Goal: Browse casually: Explore the website without a specific task or goal

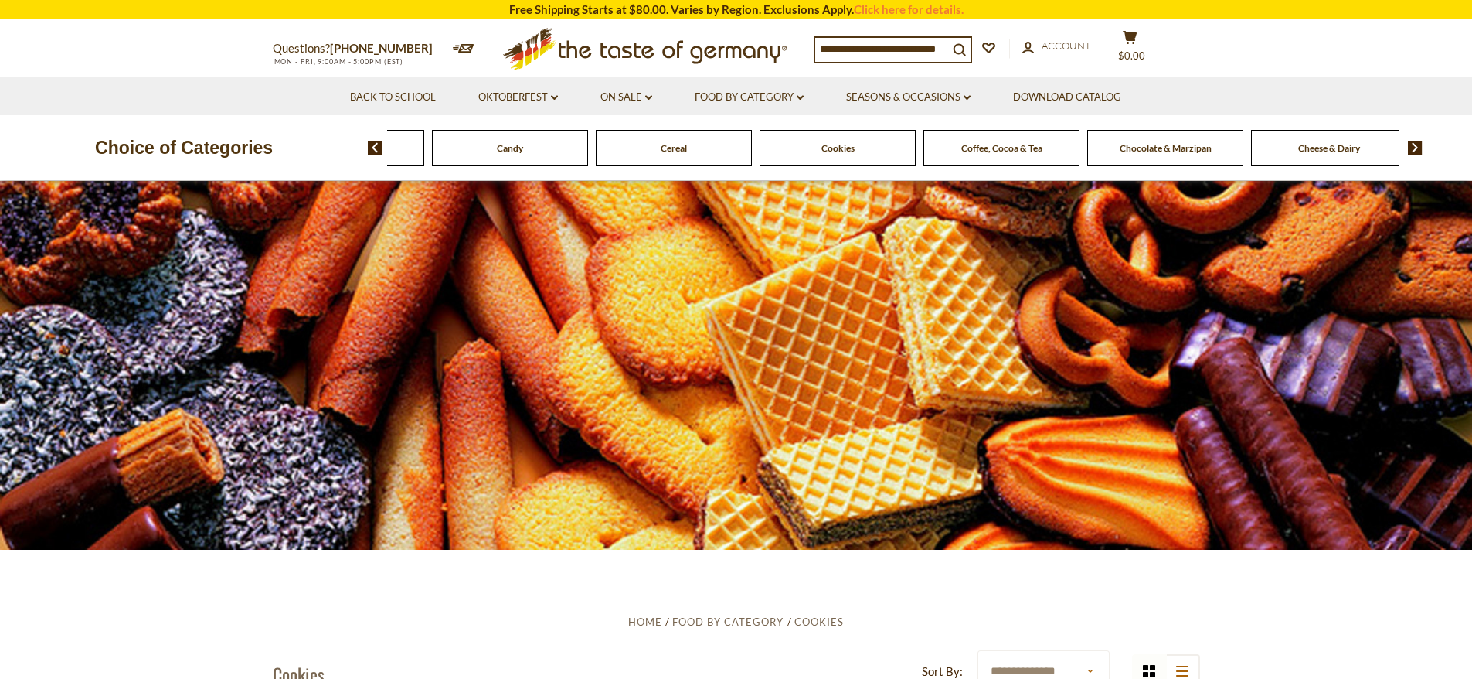
click at [1422, 148] on img at bounding box center [1415, 148] width 15 height 14
click at [971, 152] on span "Chocolate & Marzipan" at bounding box center [961, 148] width 92 height 12
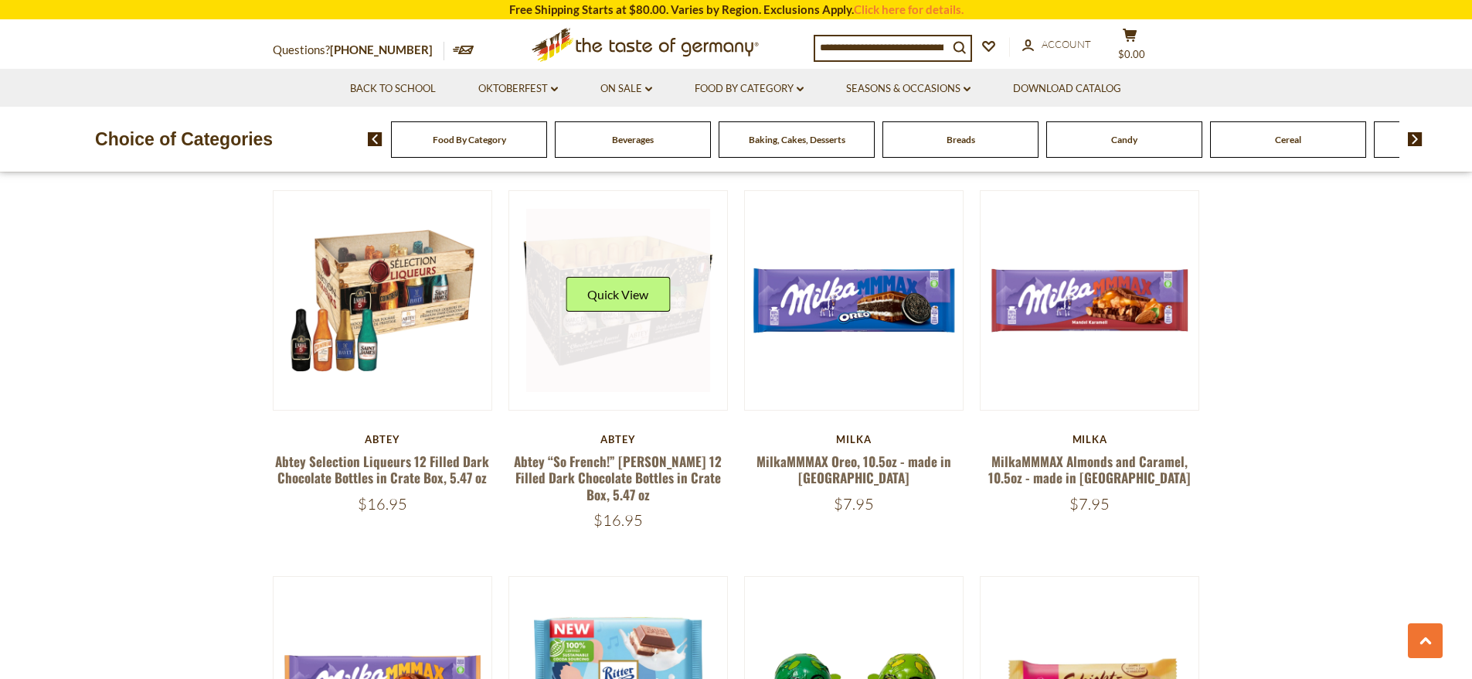
scroll to position [2007, 0]
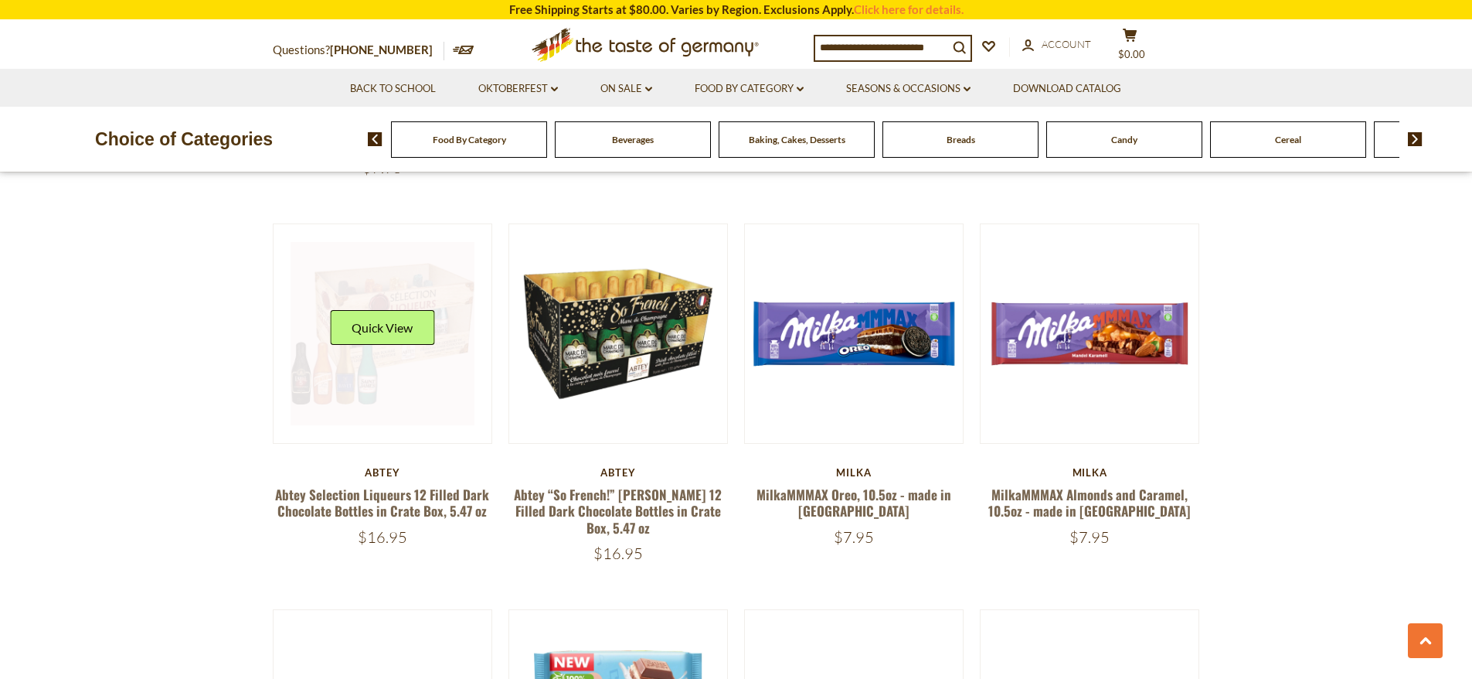
click at [461, 421] on link at bounding box center [383, 334] width 184 height 184
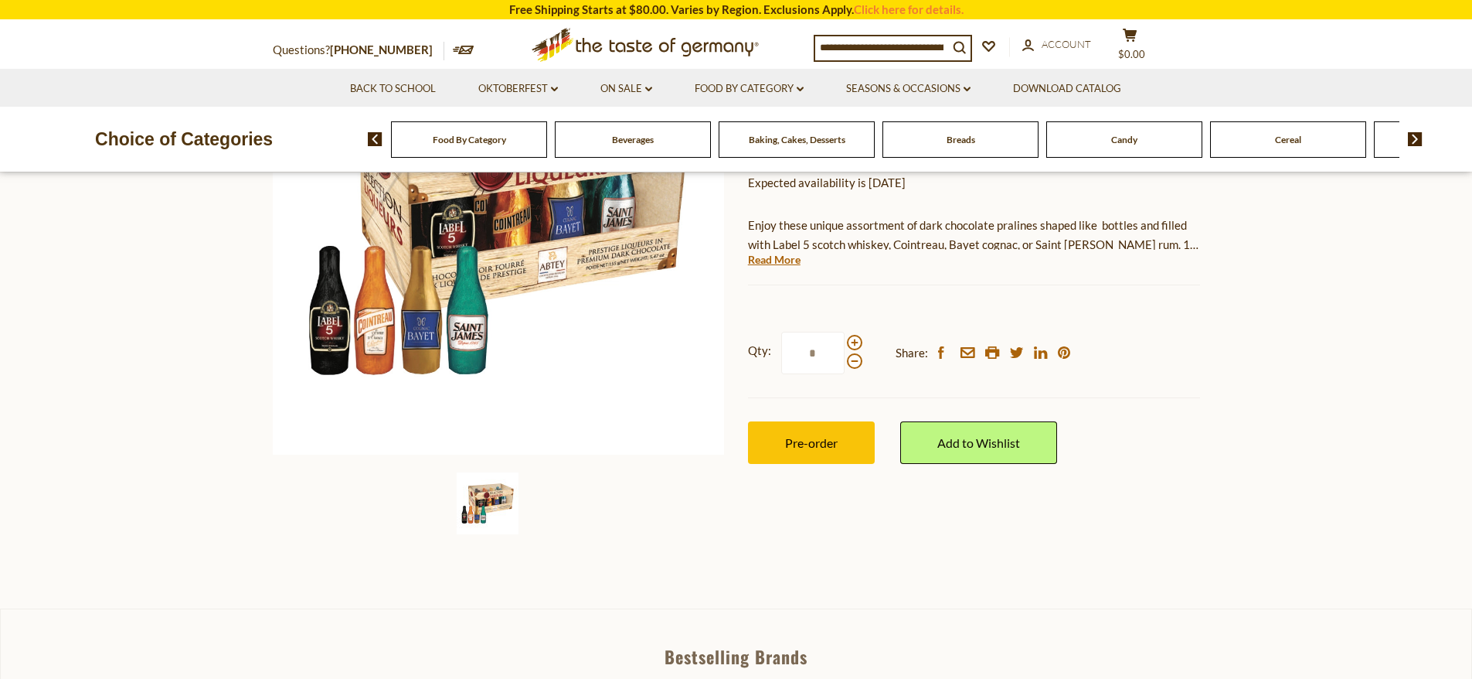
scroll to position [232, 0]
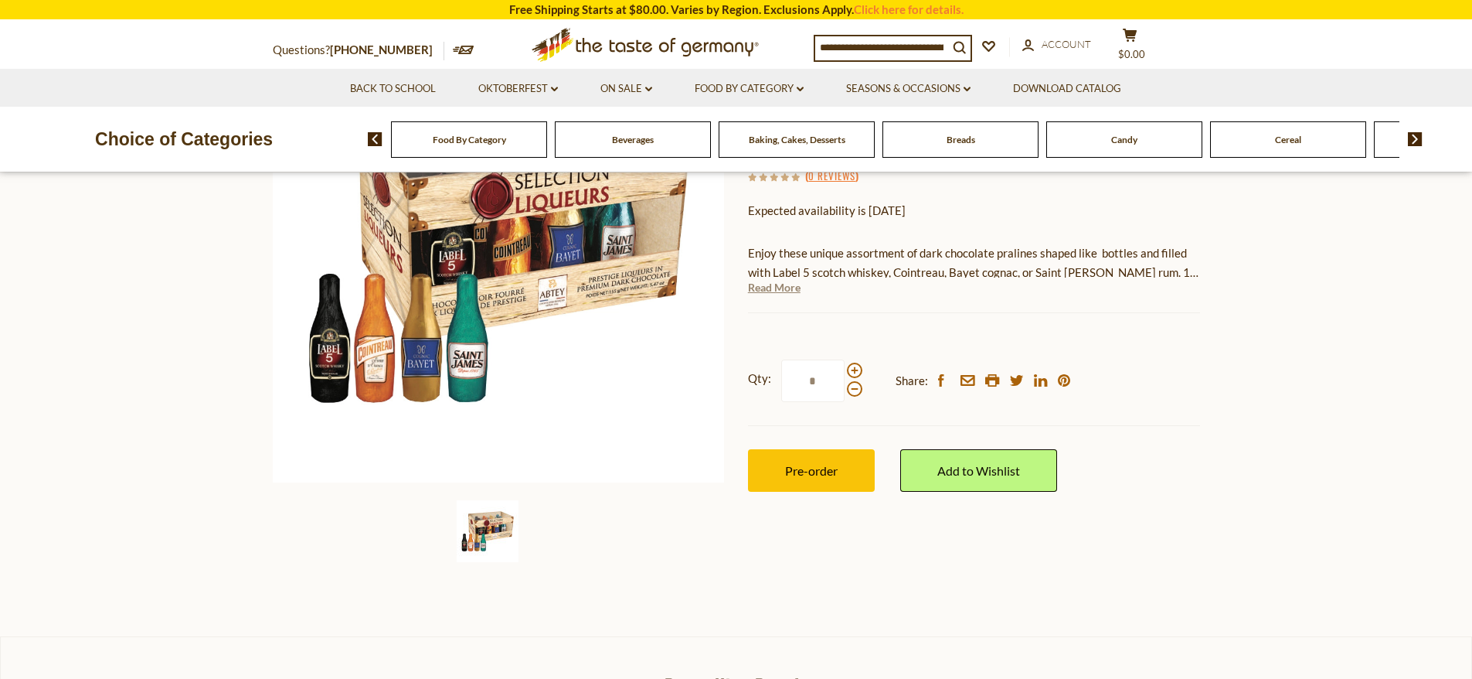
click at [770, 287] on link "Read More" at bounding box center [774, 287] width 53 height 15
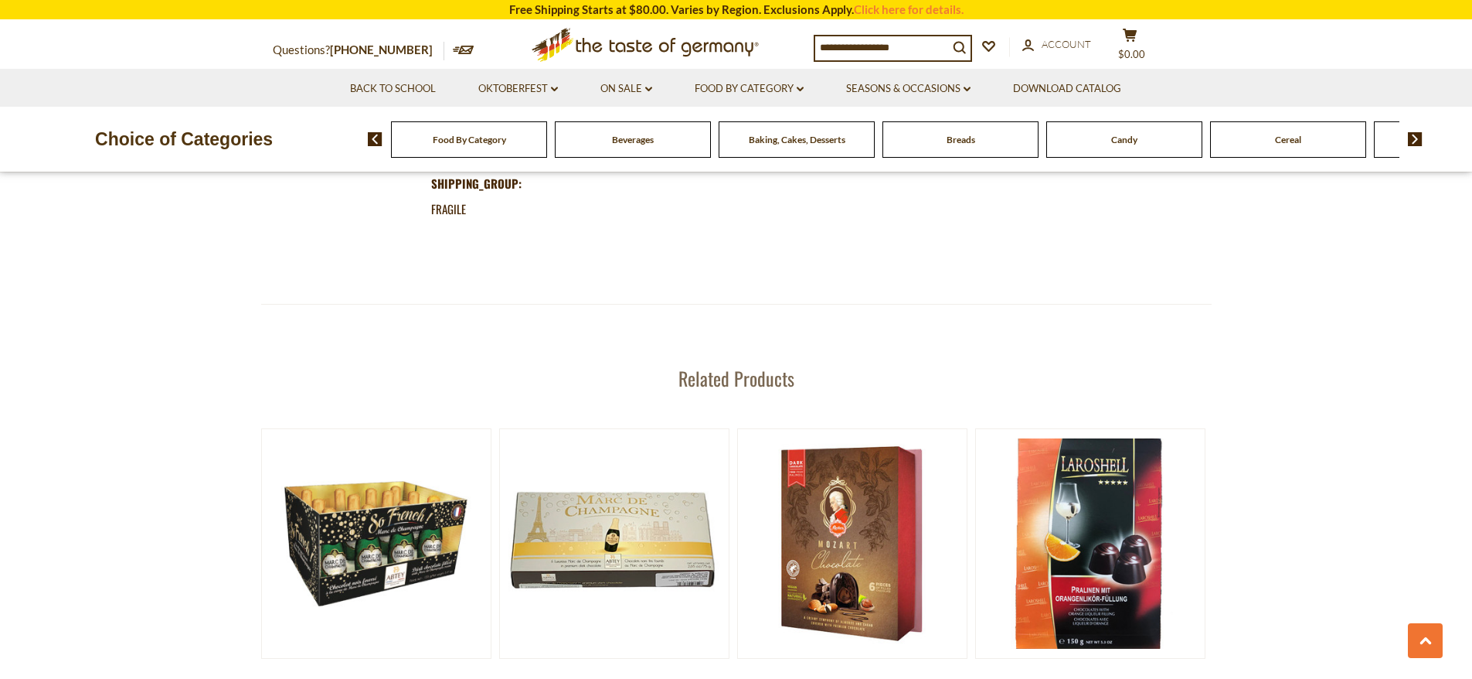
scroll to position [1546, 0]
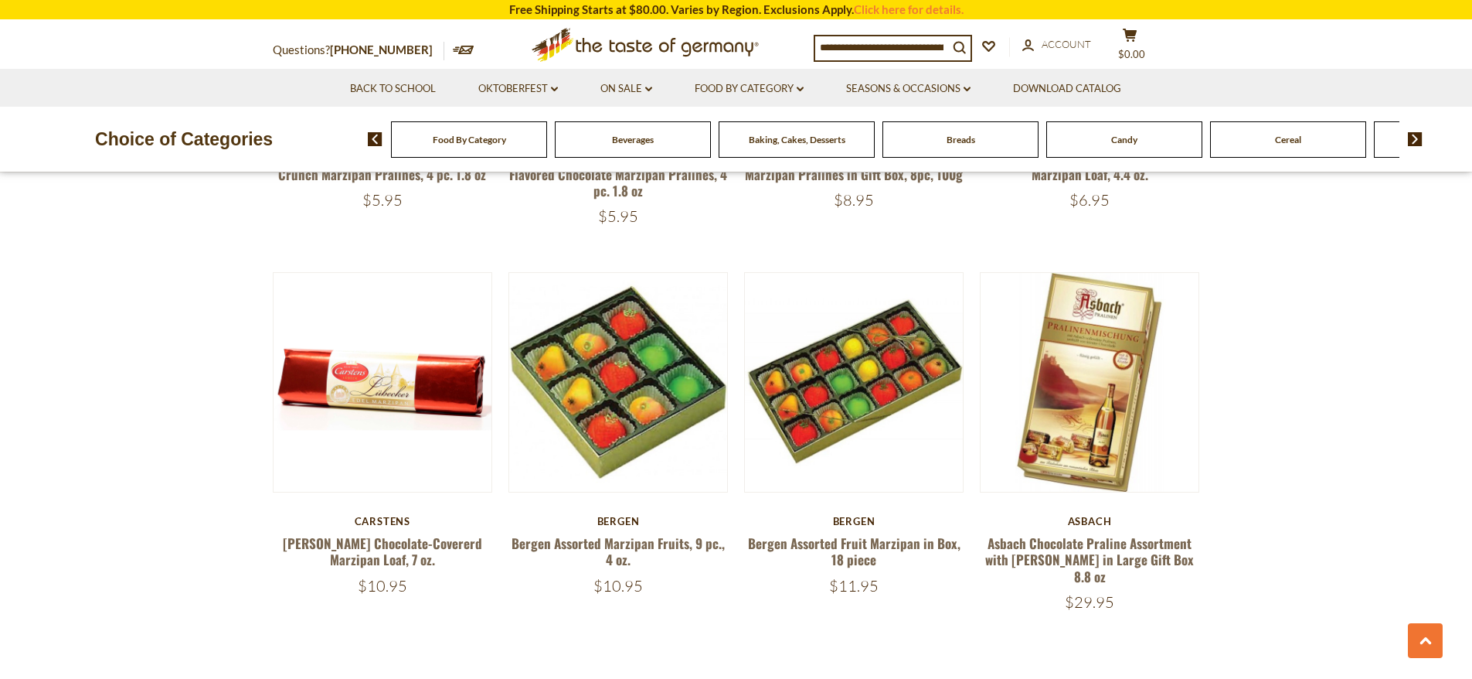
scroll to position [3552, 0]
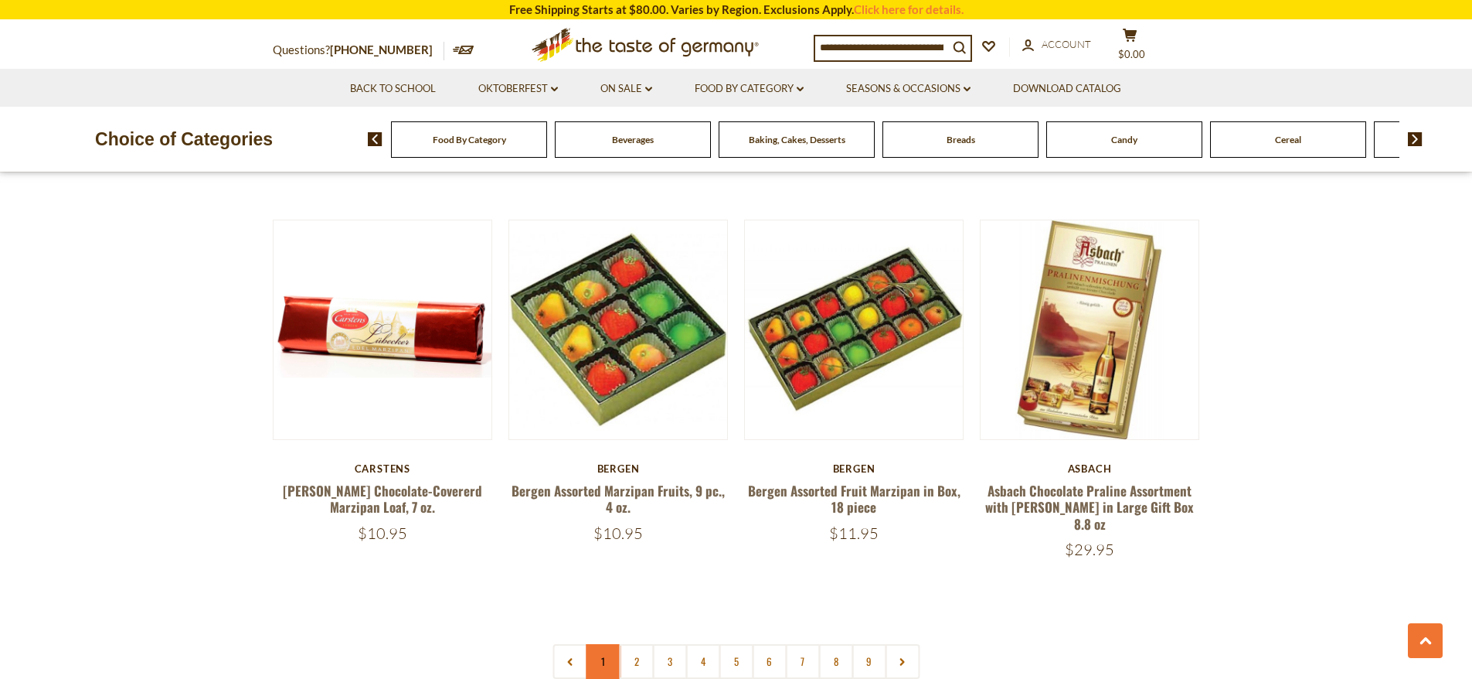
click at [598, 644] on link "1" at bounding box center [603, 661] width 35 height 35
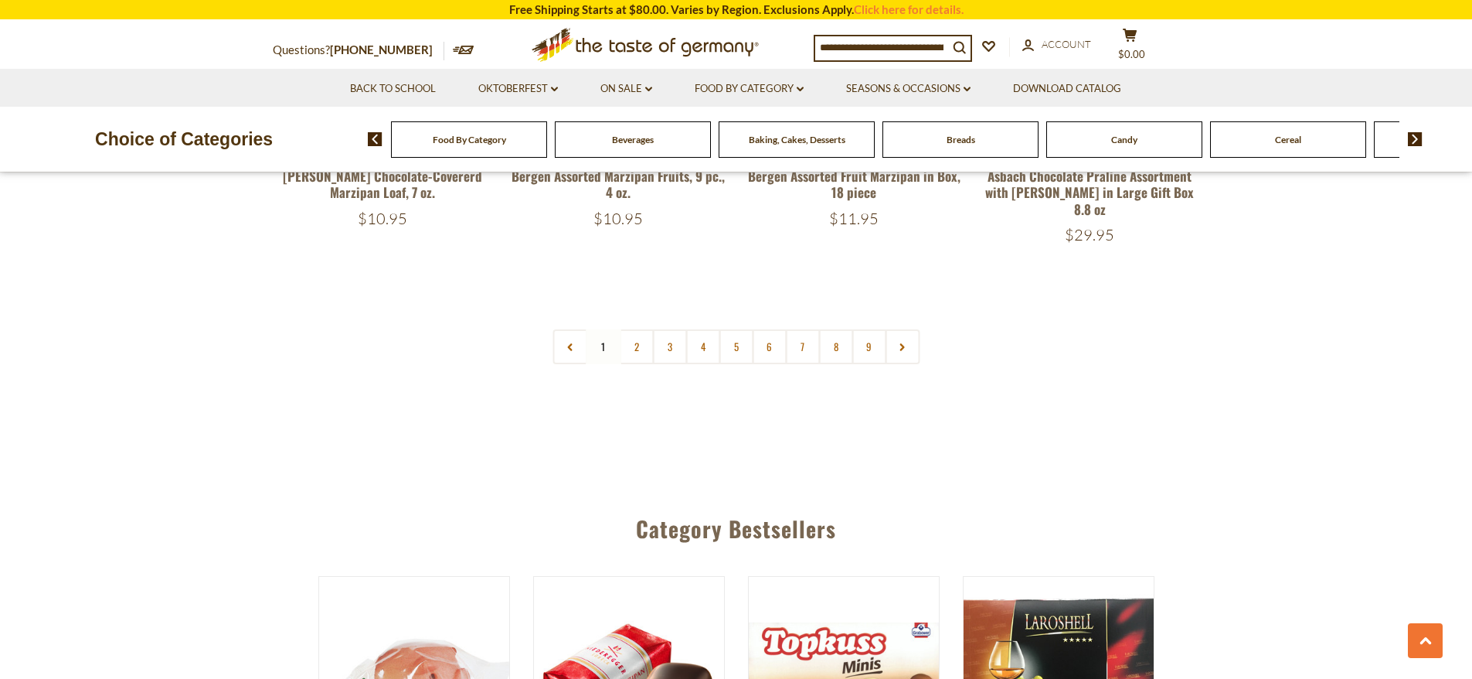
scroll to position [3896, 0]
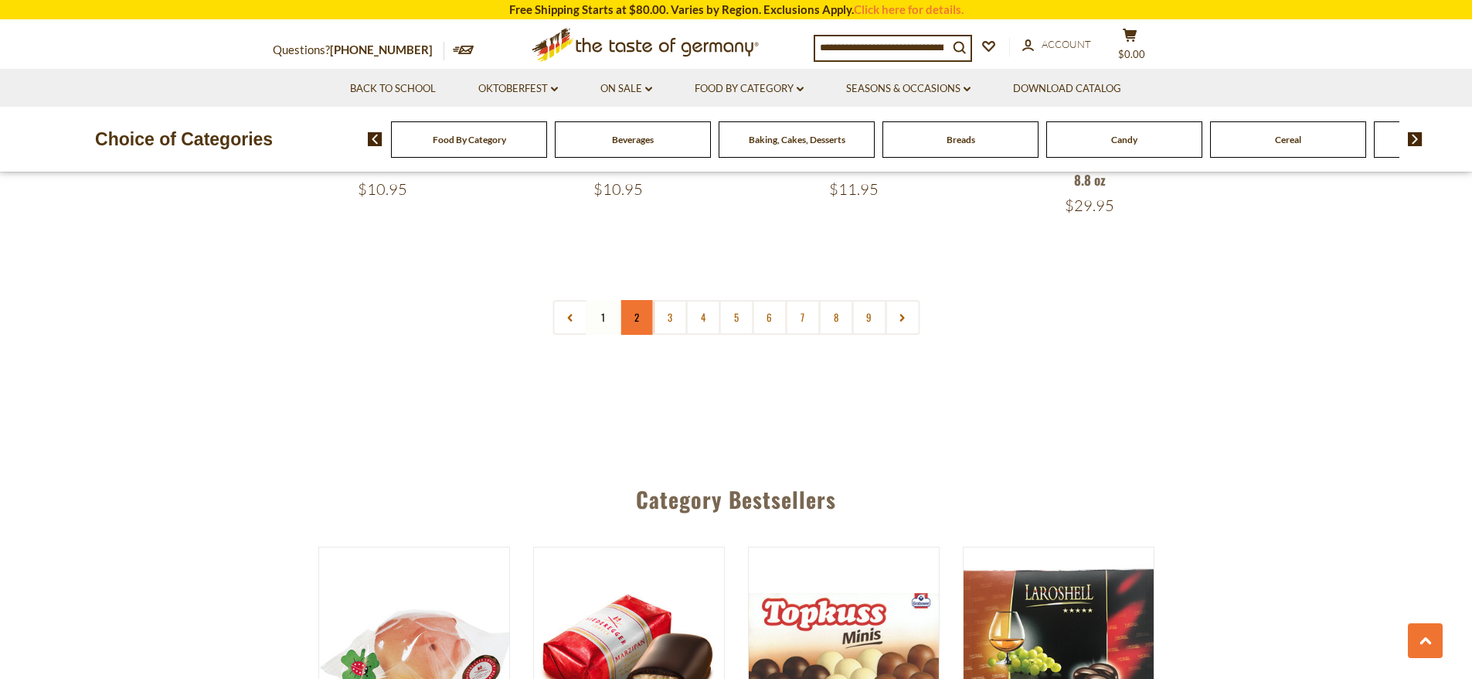
click at [628, 300] on link "2" at bounding box center [636, 317] width 35 height 35
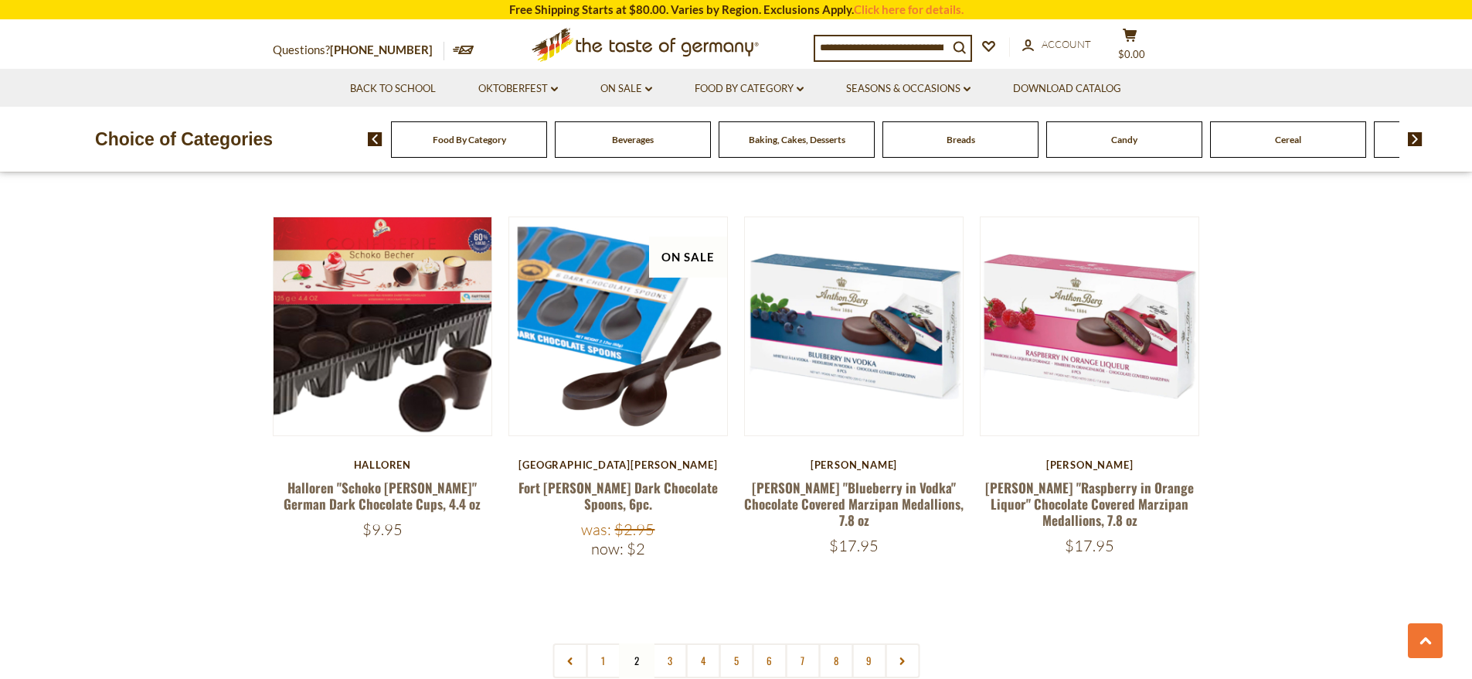
scroll to position [3587, 0]
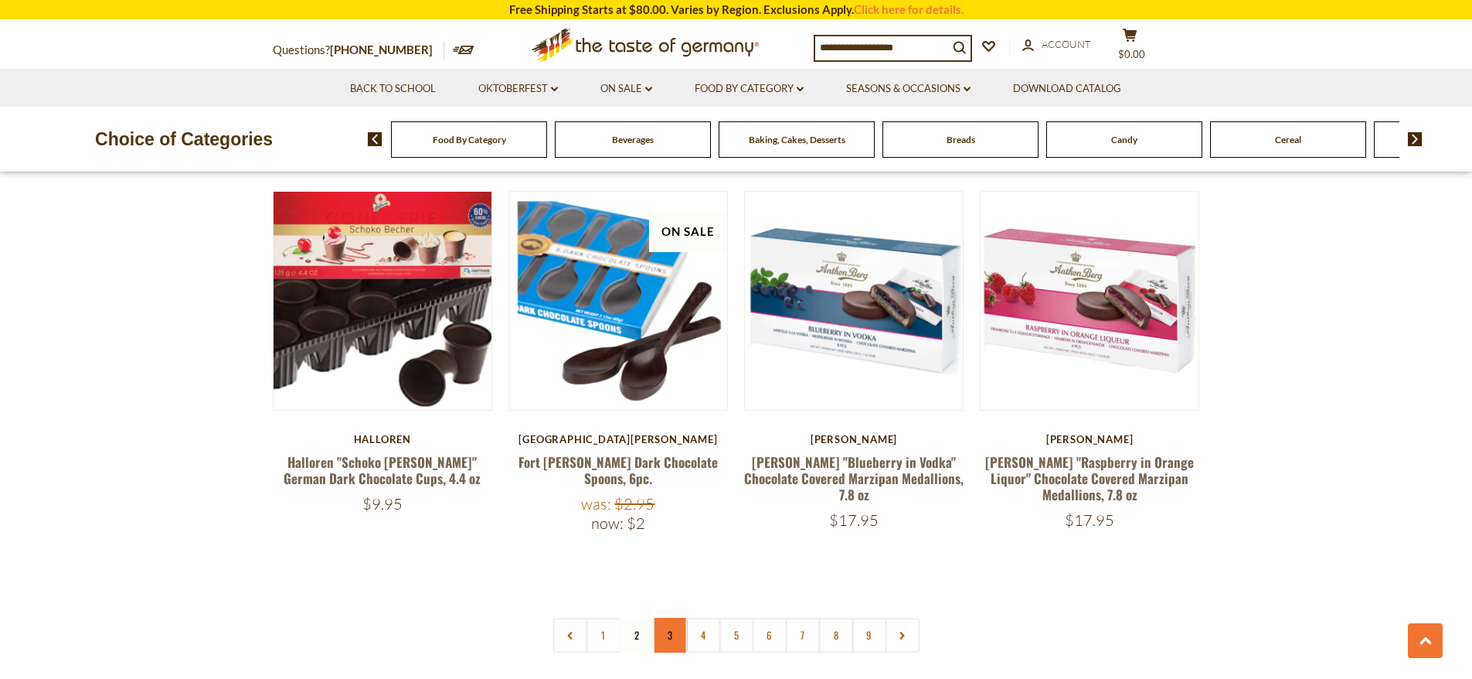
click at [666, 618] on link "3" at bounding box center [669, 635] width 35 height 35
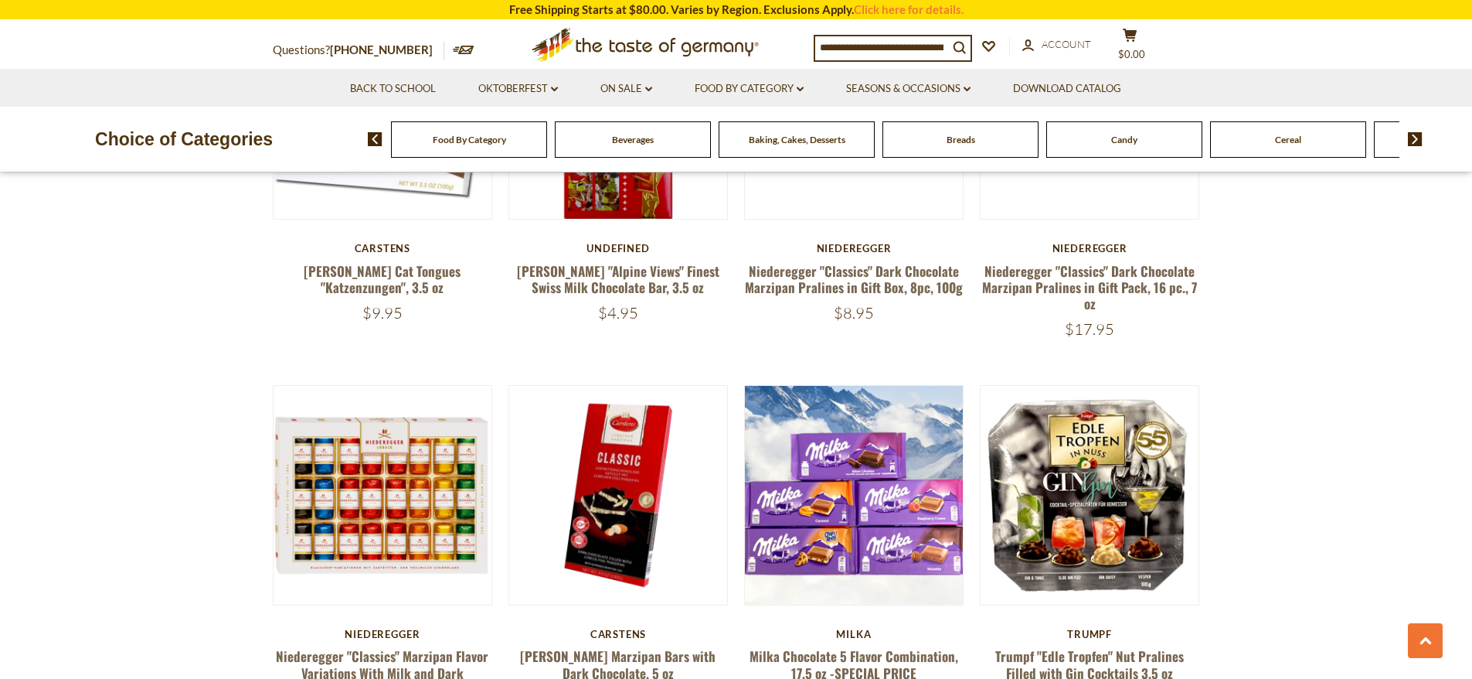
scroll to position [2273, 0]
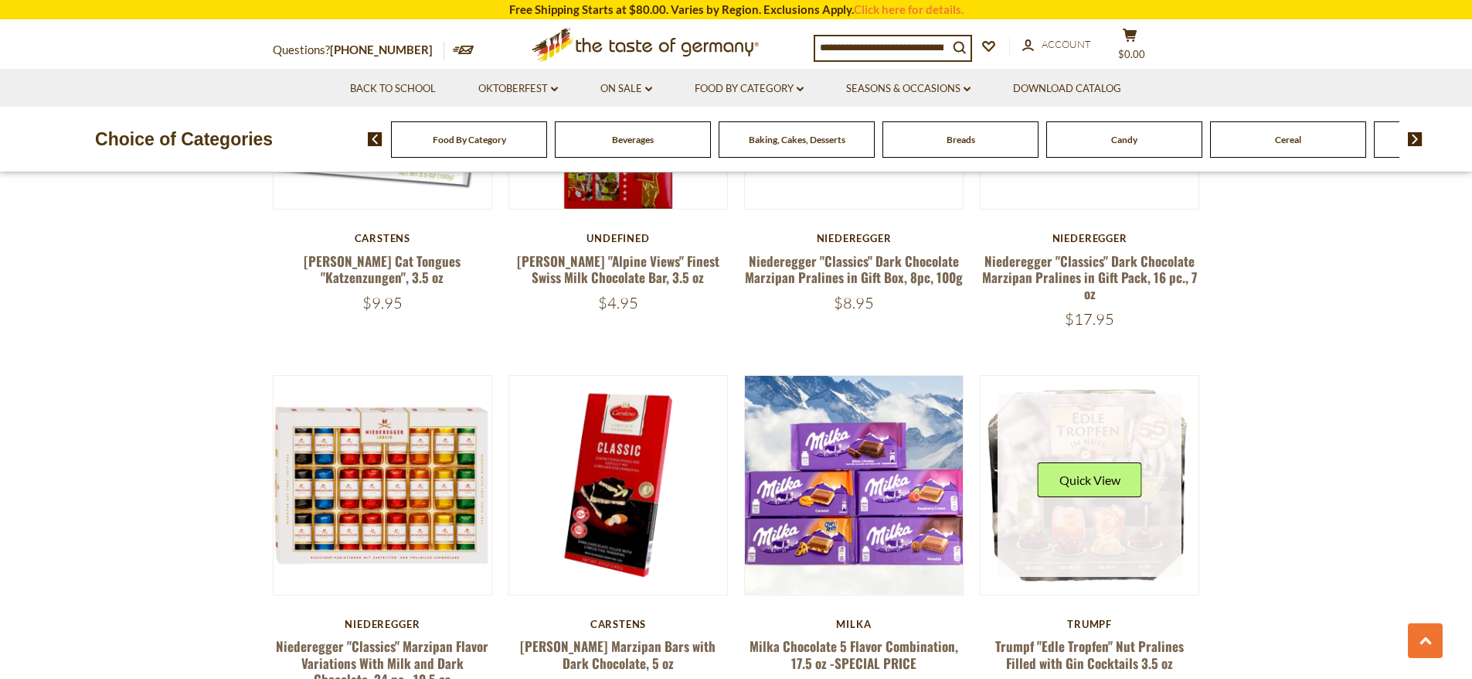
click at [1105, 462] on div "Quick View" at bounding box center [1090, 485] width 104 height 46
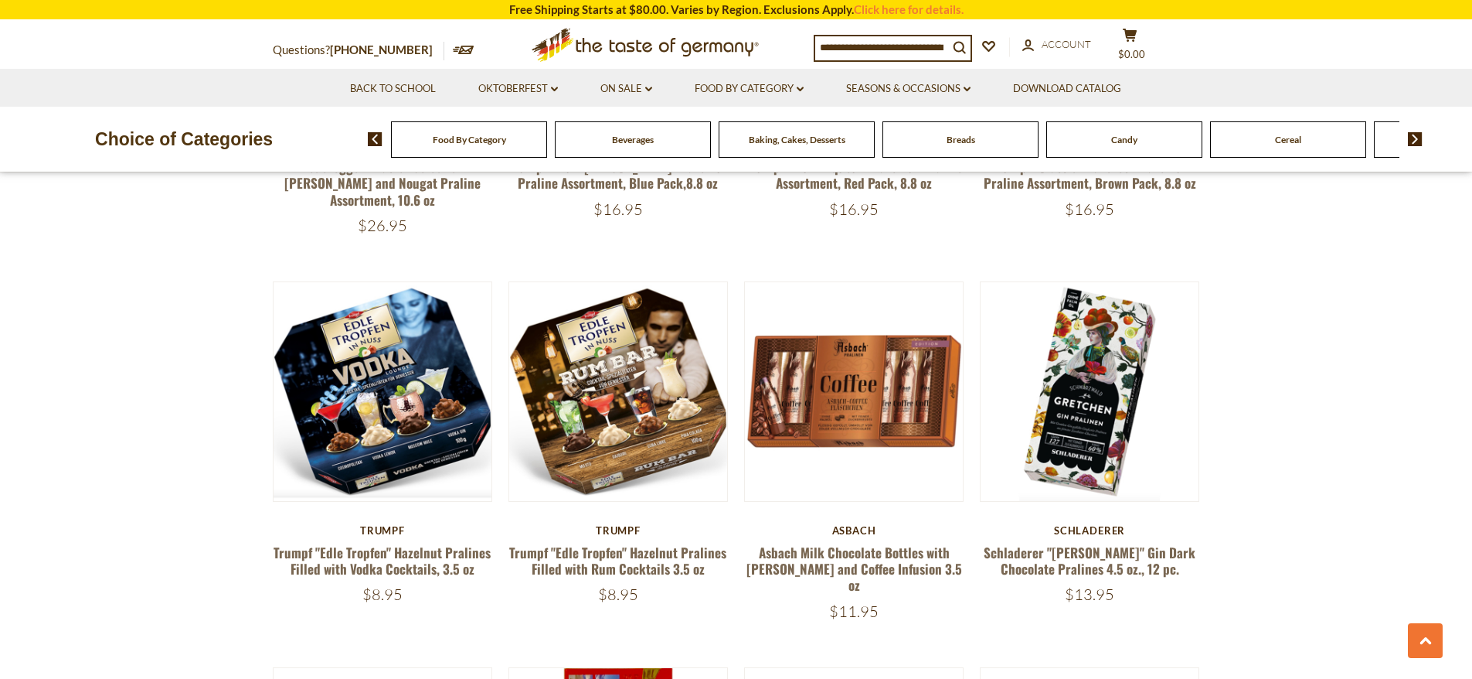
scroll to position [1578, 0]
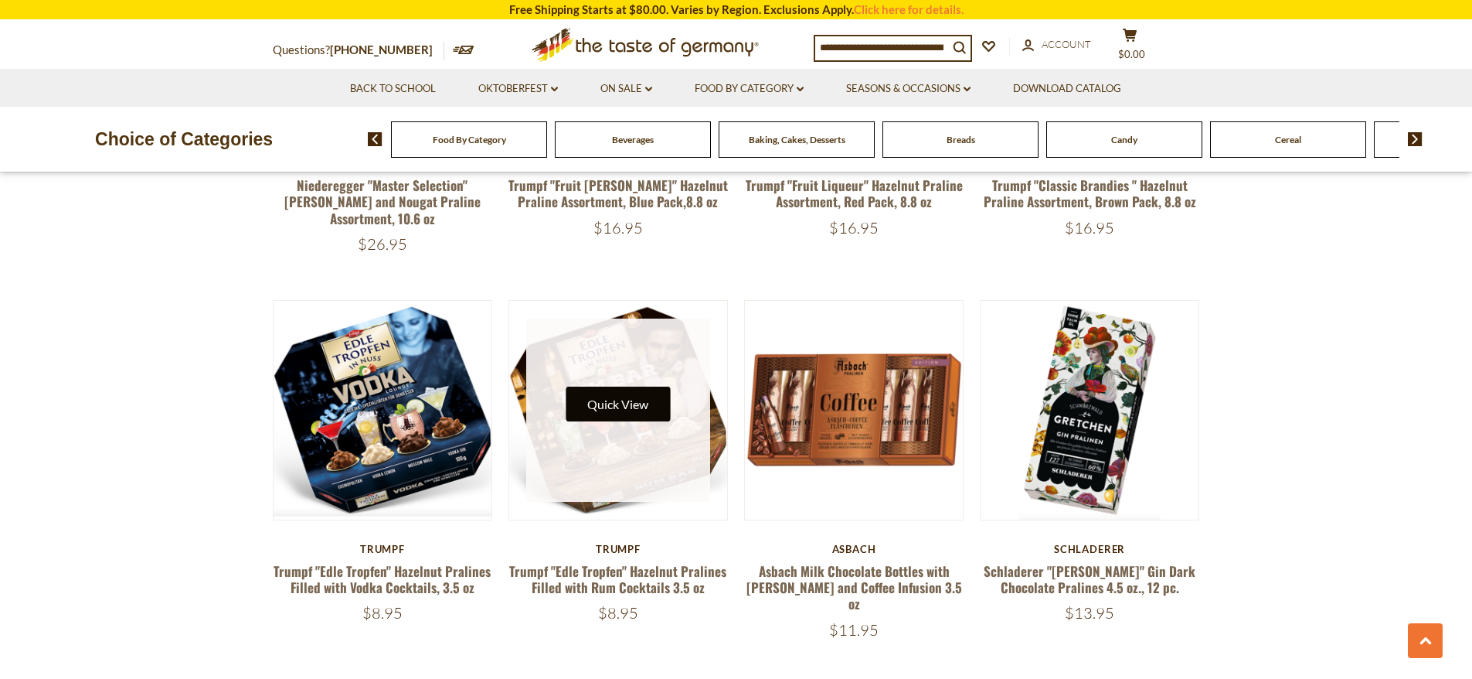
click at [626, 386] on button "Quick View" at bounding box center [618, 403] width 104 height 35
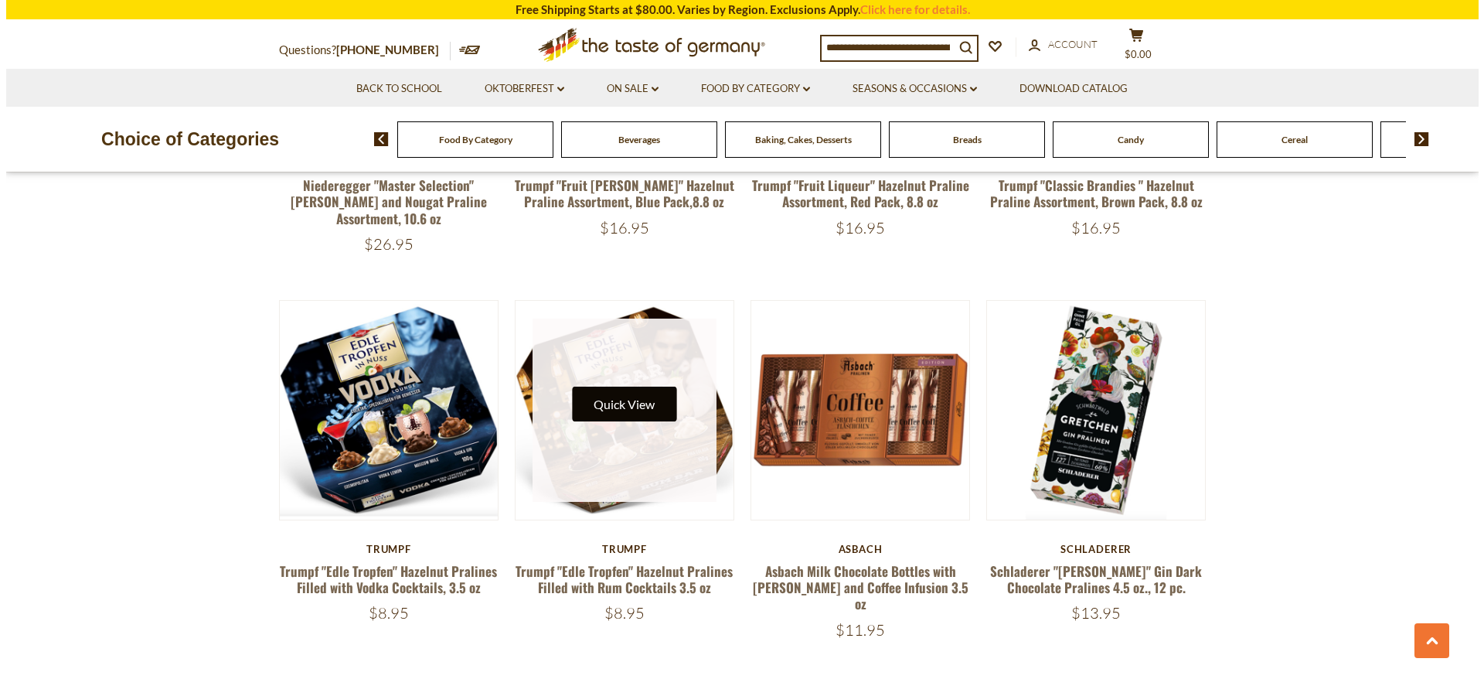
scroll to position [1581, 0]
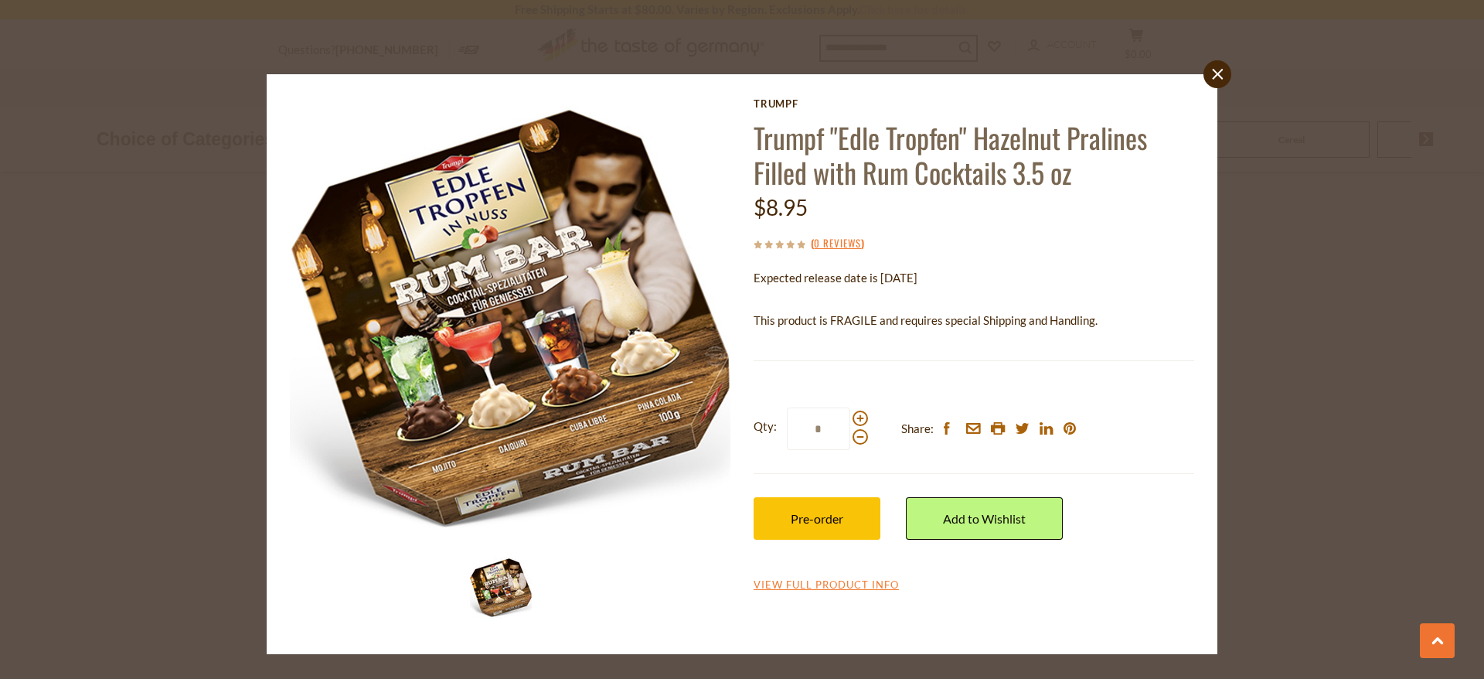
click at [1216, 92] on div "close Trumpf Trumpf "Edle Tropfen" Hazelnut Pralines Filled with Rum Cocktails …" at bounding box center [742, 364] width 951 height 580
click at [1224, 77] on link "close" at bounding box center [1217, 74] width 28 height 28
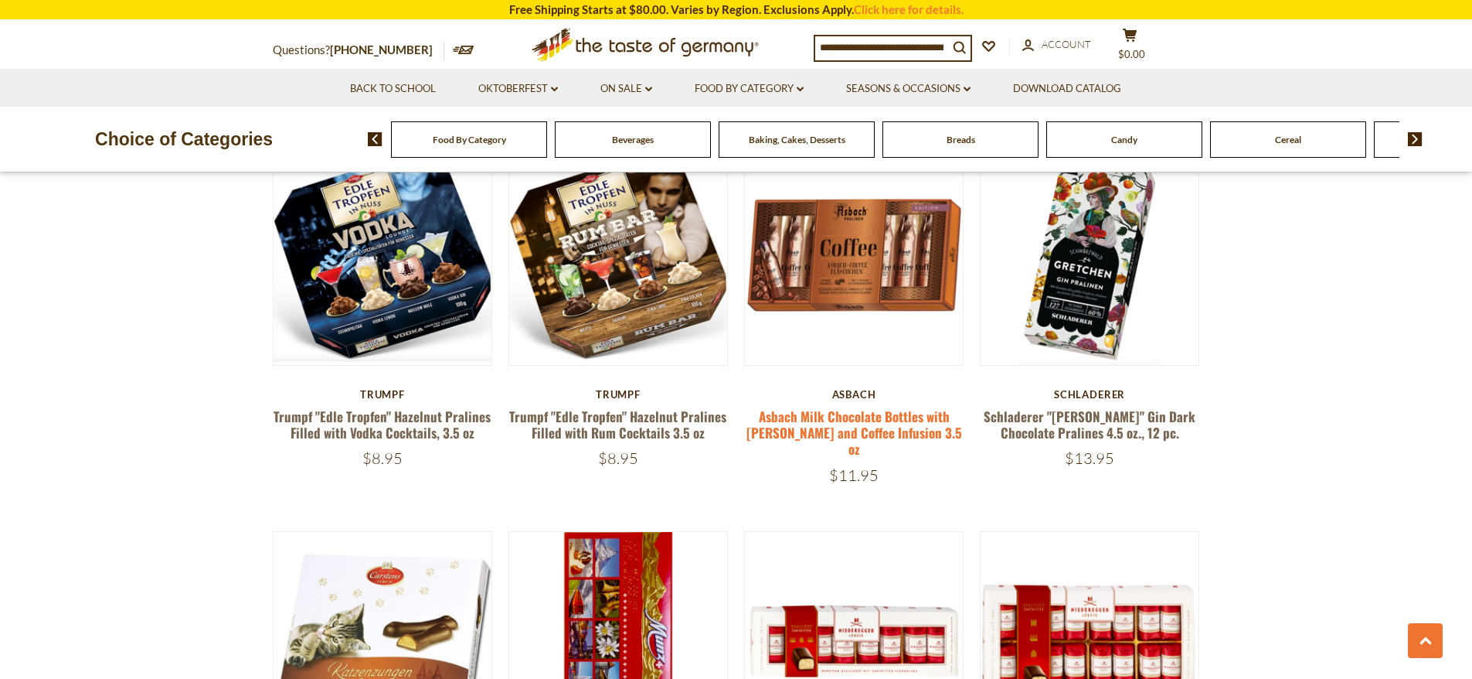
scroll to position [1655, 0]
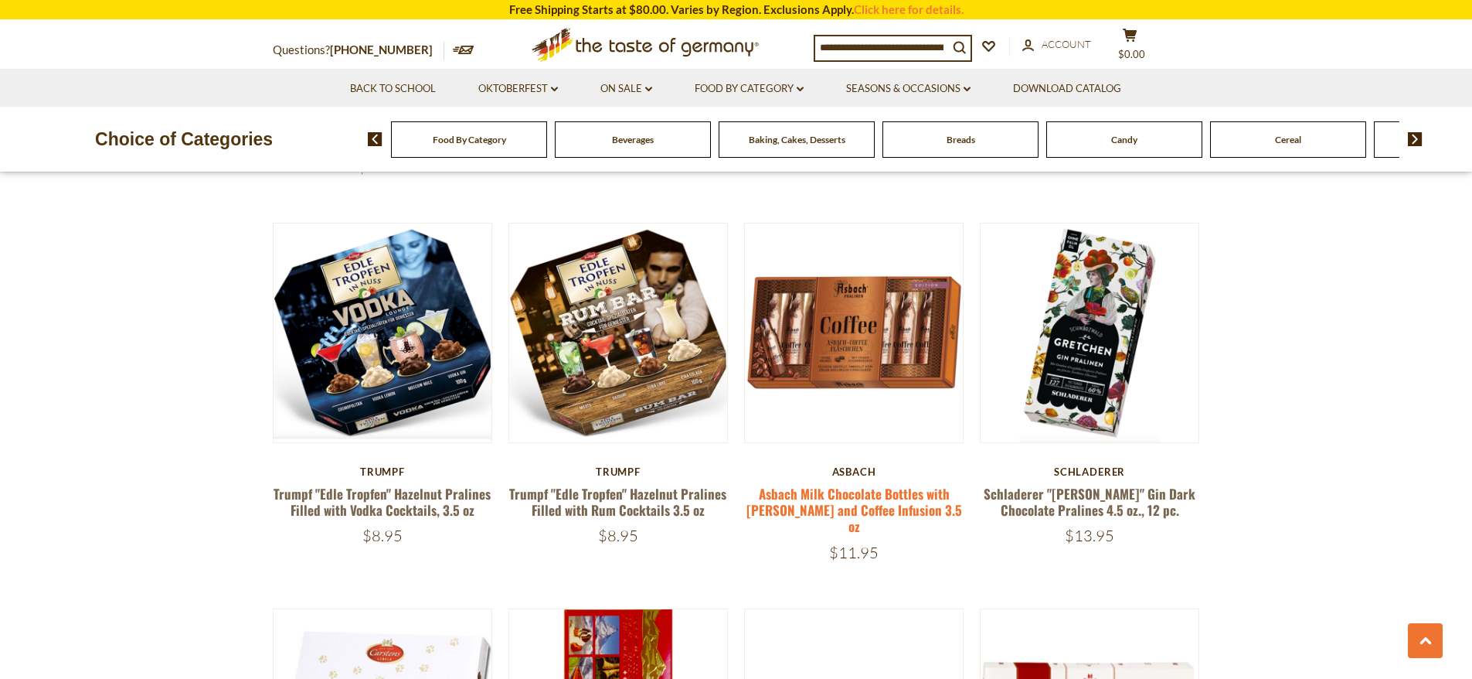
click at [860, 484] on link "Asbach Milk Chocolate Bottles with [PERSON_NAME] and Coffee Infusion 3.5 oz" at bounding box center [855, 510] width 216 height 53
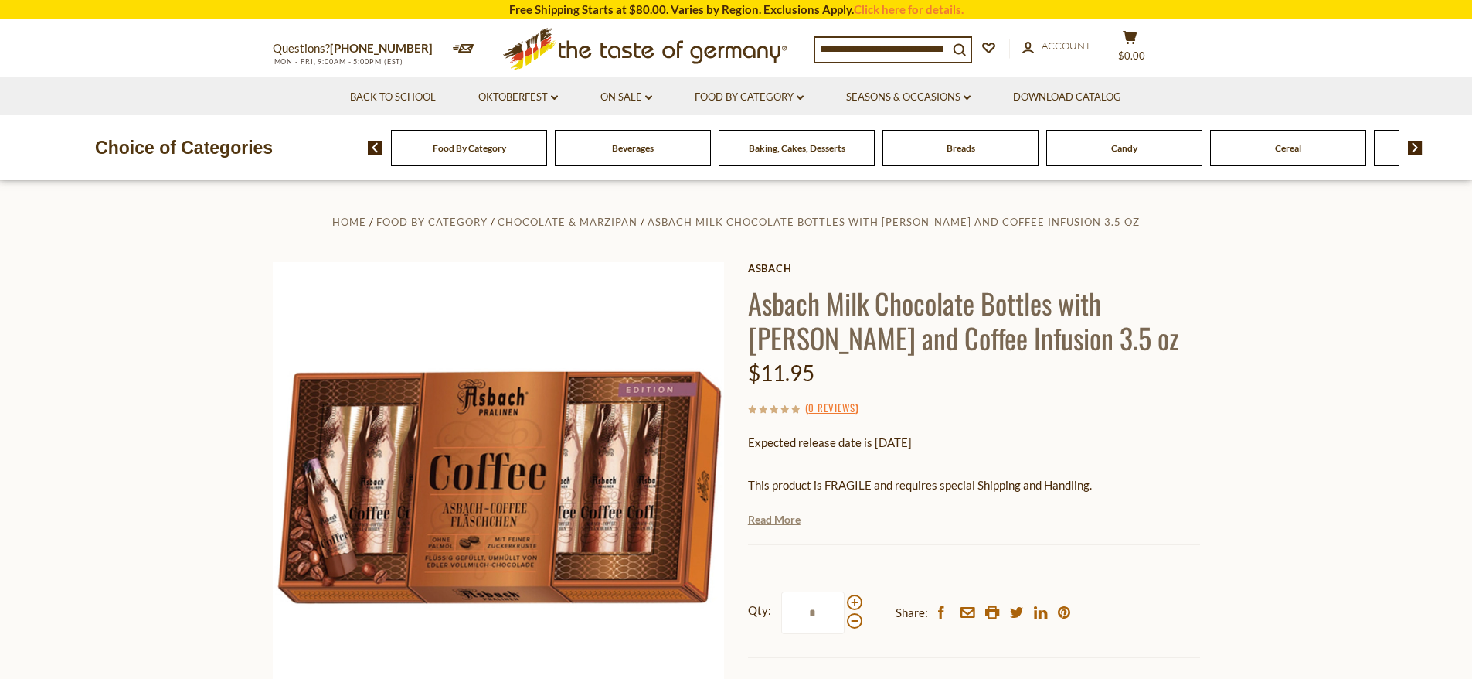
click at [791, 516] on link "Read More" at bounding box center [774, 519] width 53 height 15
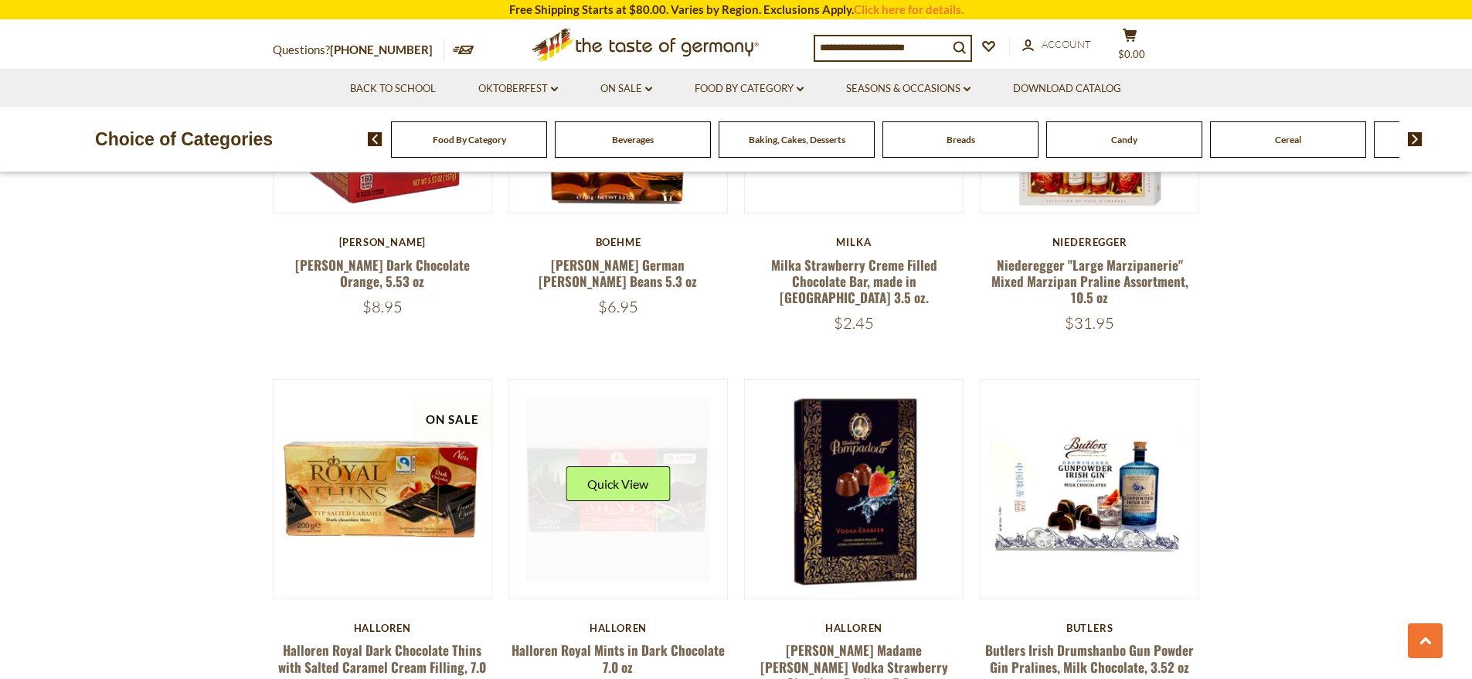
scroll to position [3628, 0]
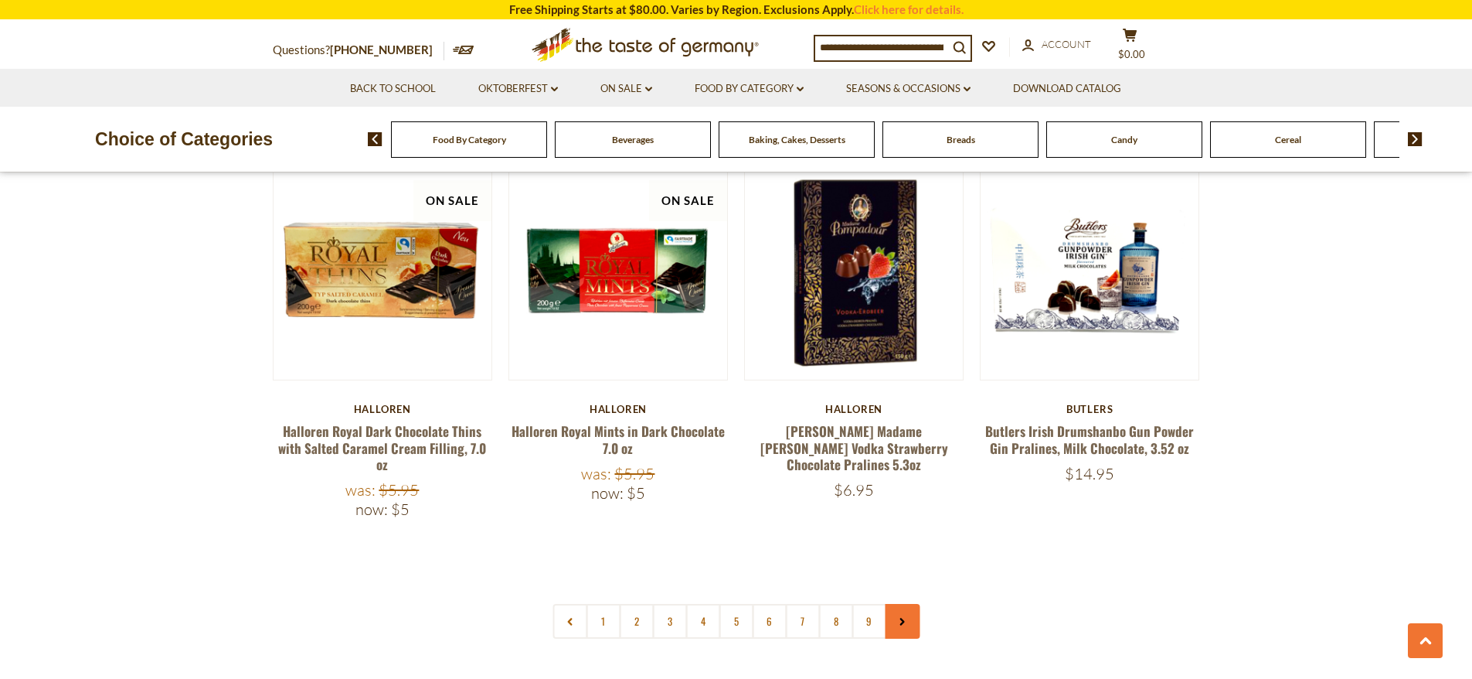
click at [894, 604] on link at bounding box center [902, 621] width 35 height 35
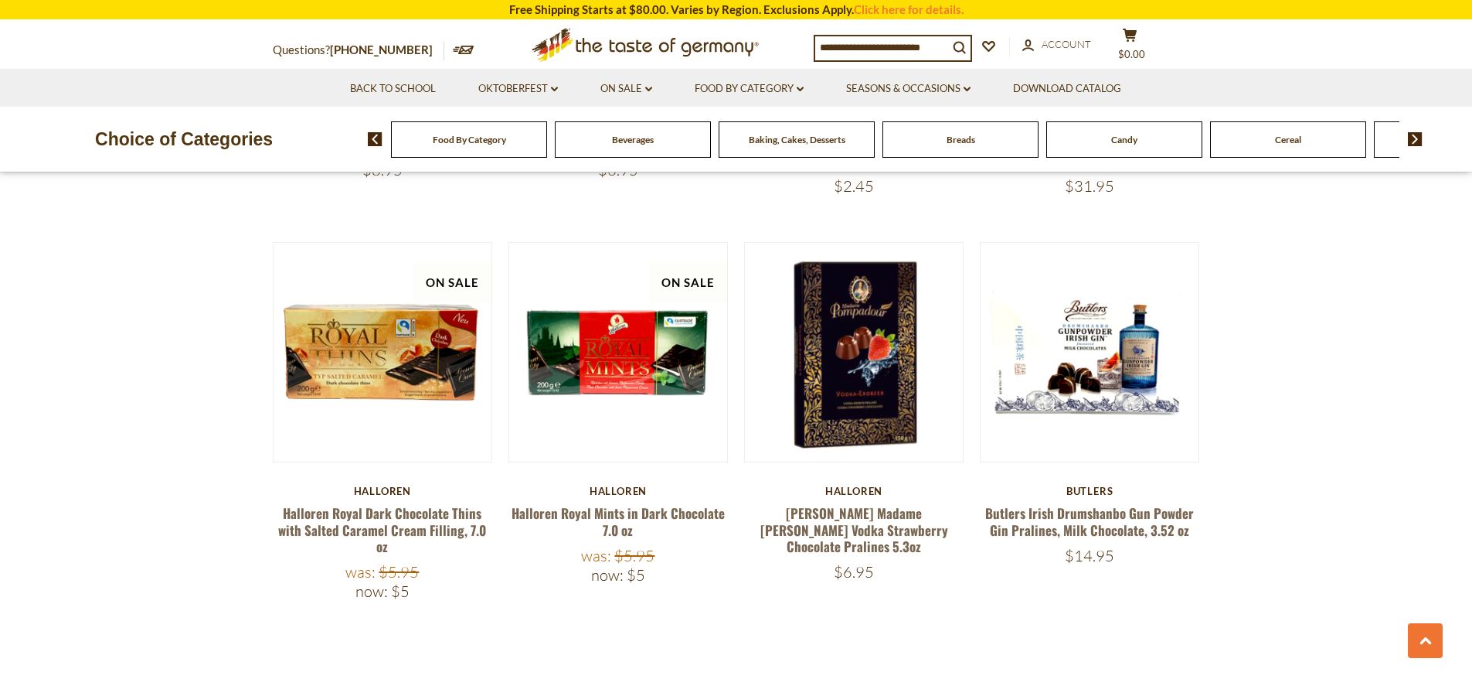
scroll to position [3860, 0]
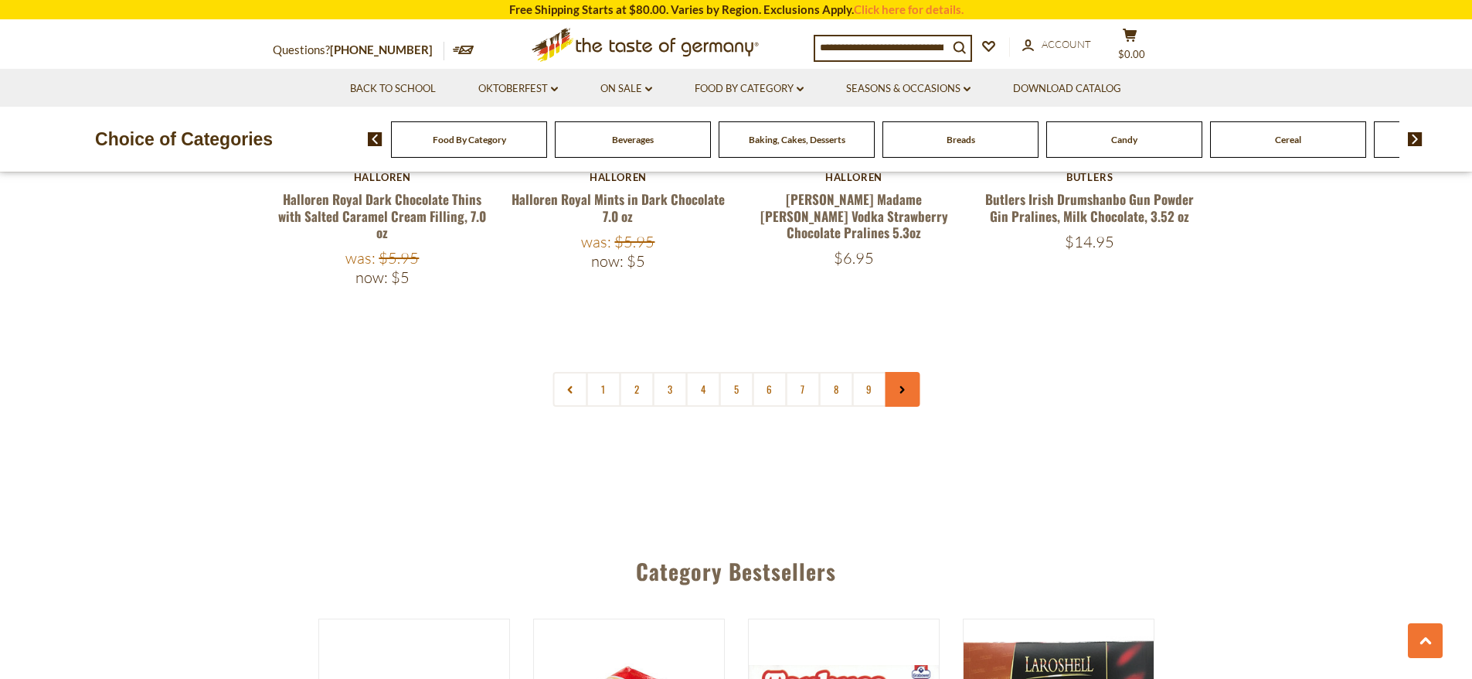
click at [907, 372] on link at bounding box center [902, 389] width 35 height 35
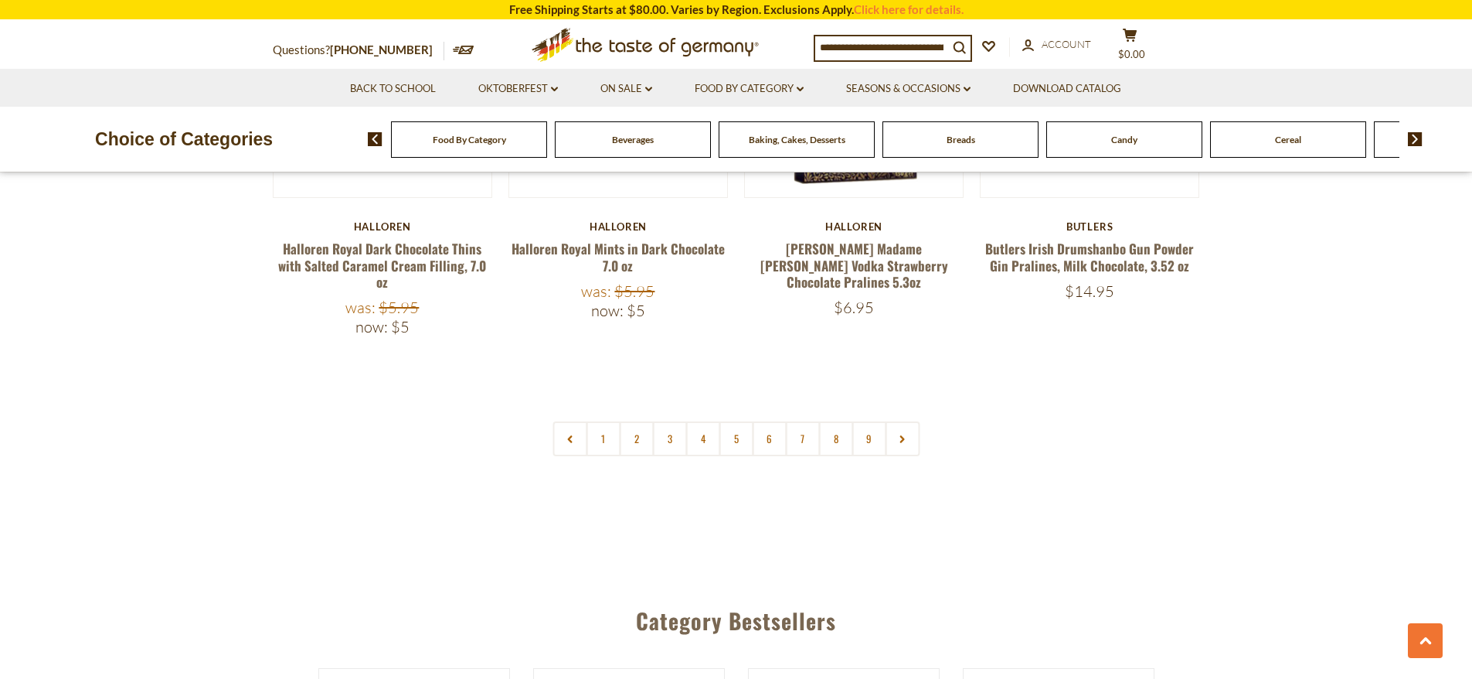
scroll to position [3787, 0]
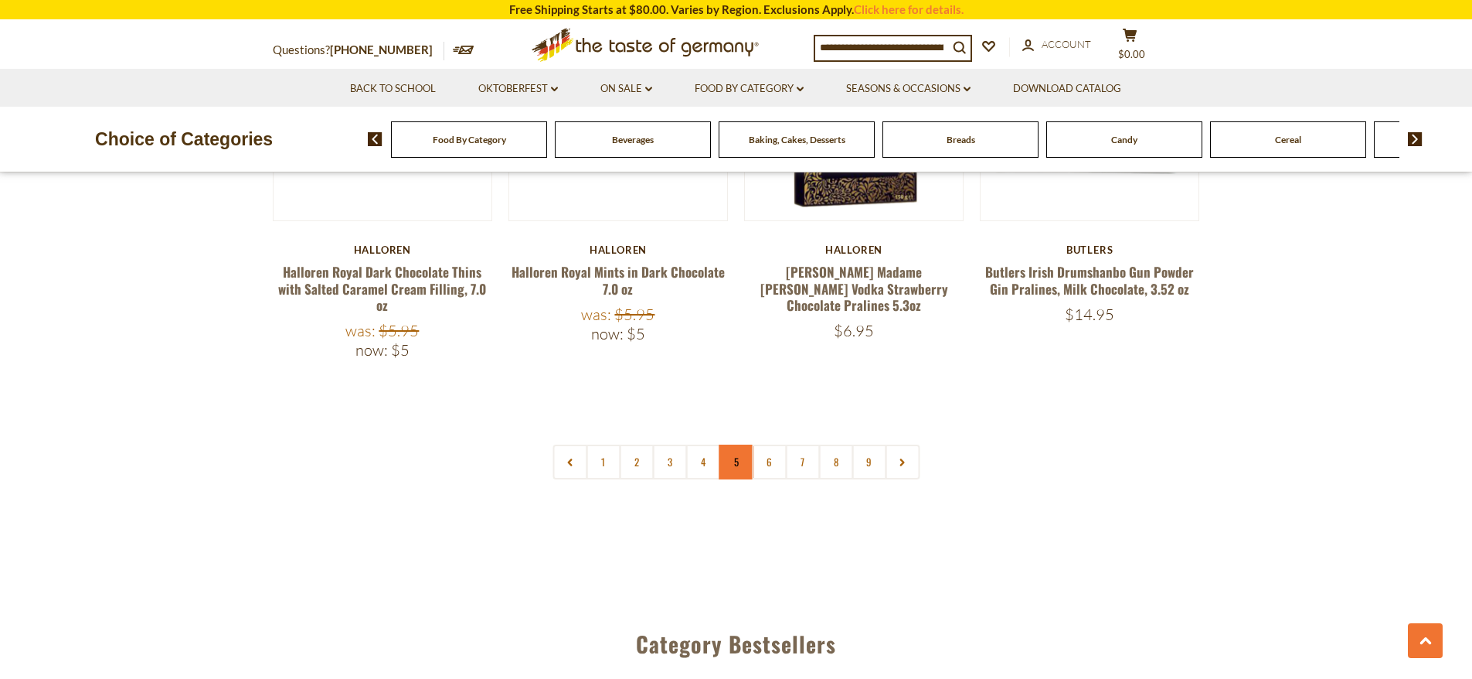
click at [740, 444] on link "5" at bounding box center [736, 461] width 35 height 35
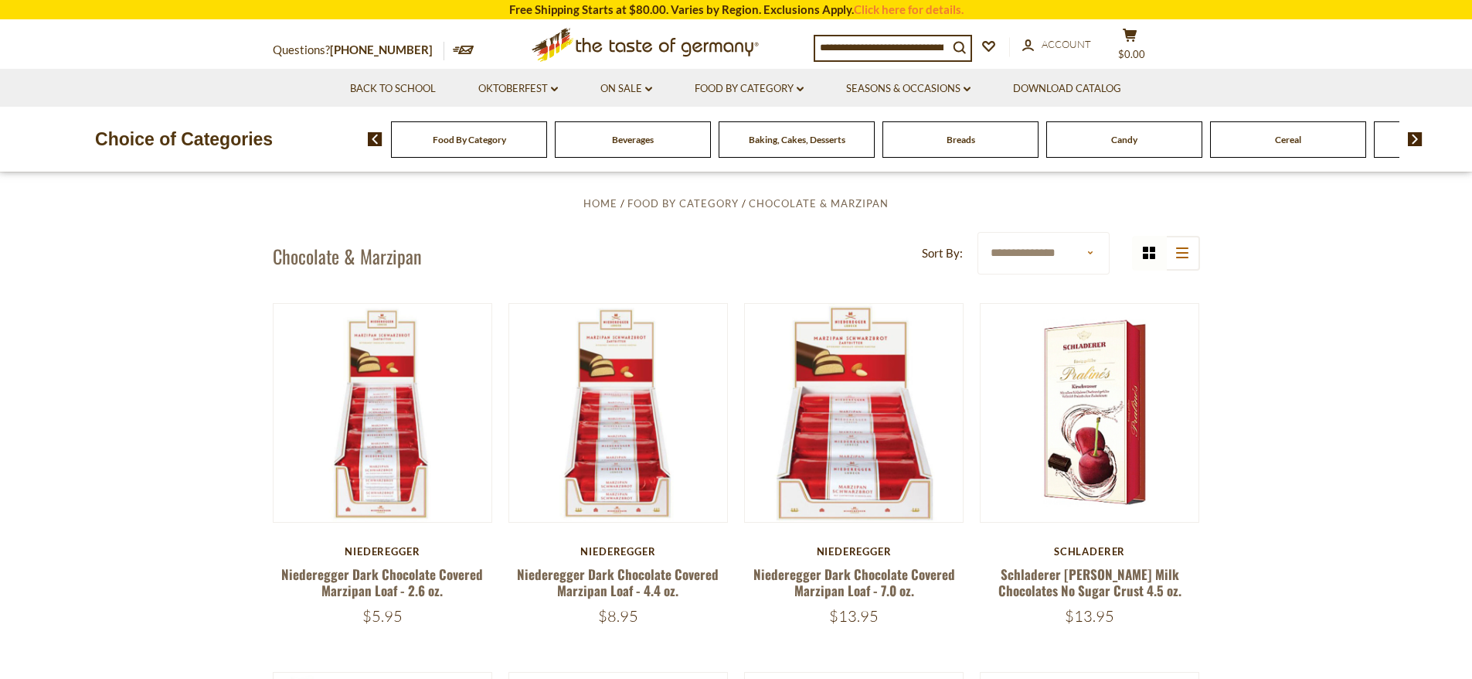
scroll to position [0, 0]
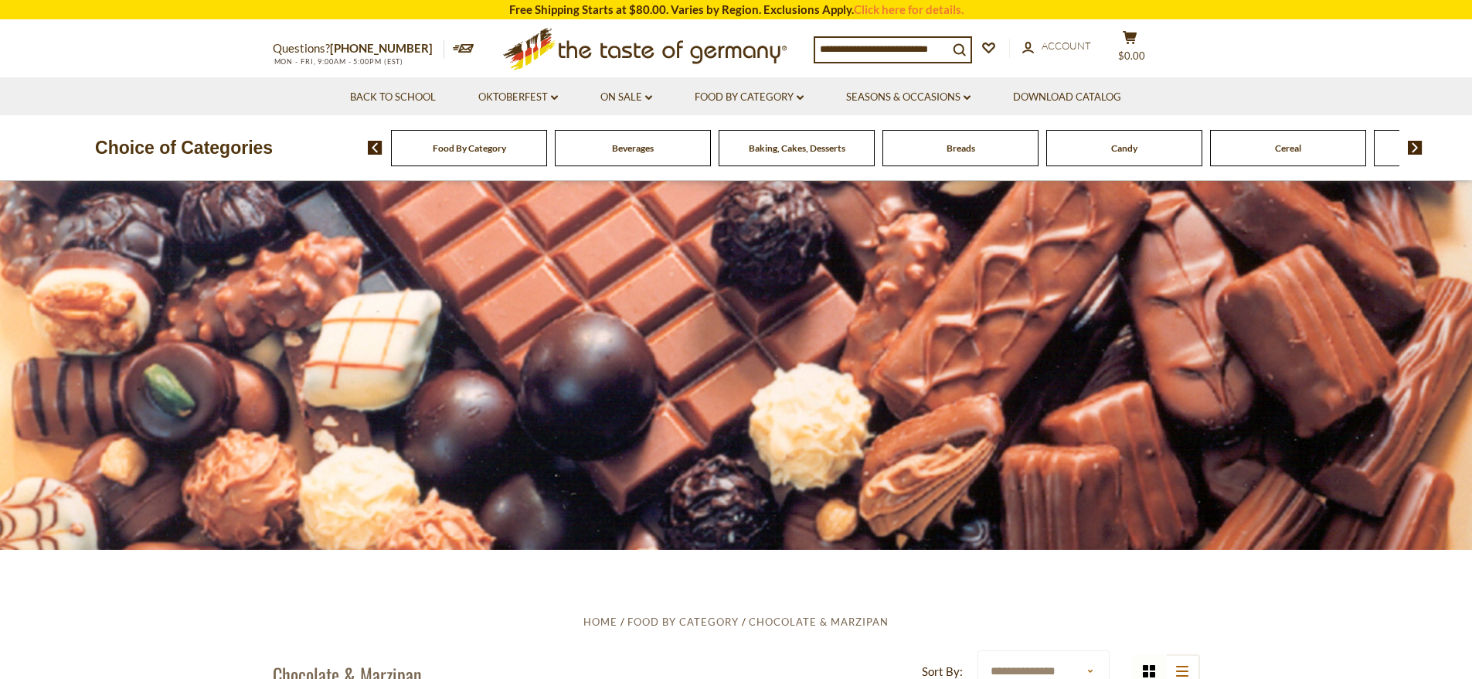
click at [1418, 148] on img at bounding box center [1415, 148] width 15 height 14
click at [1412, 139] on div "Food By Category Beverages Baking, Cakes, Desserts Breads Candy Cereal Cookies …" at bounding box center [920, 147] width 1105 height 37
click at [1418, 151] on img at bounding box center [1415, 148] width 15 height 14
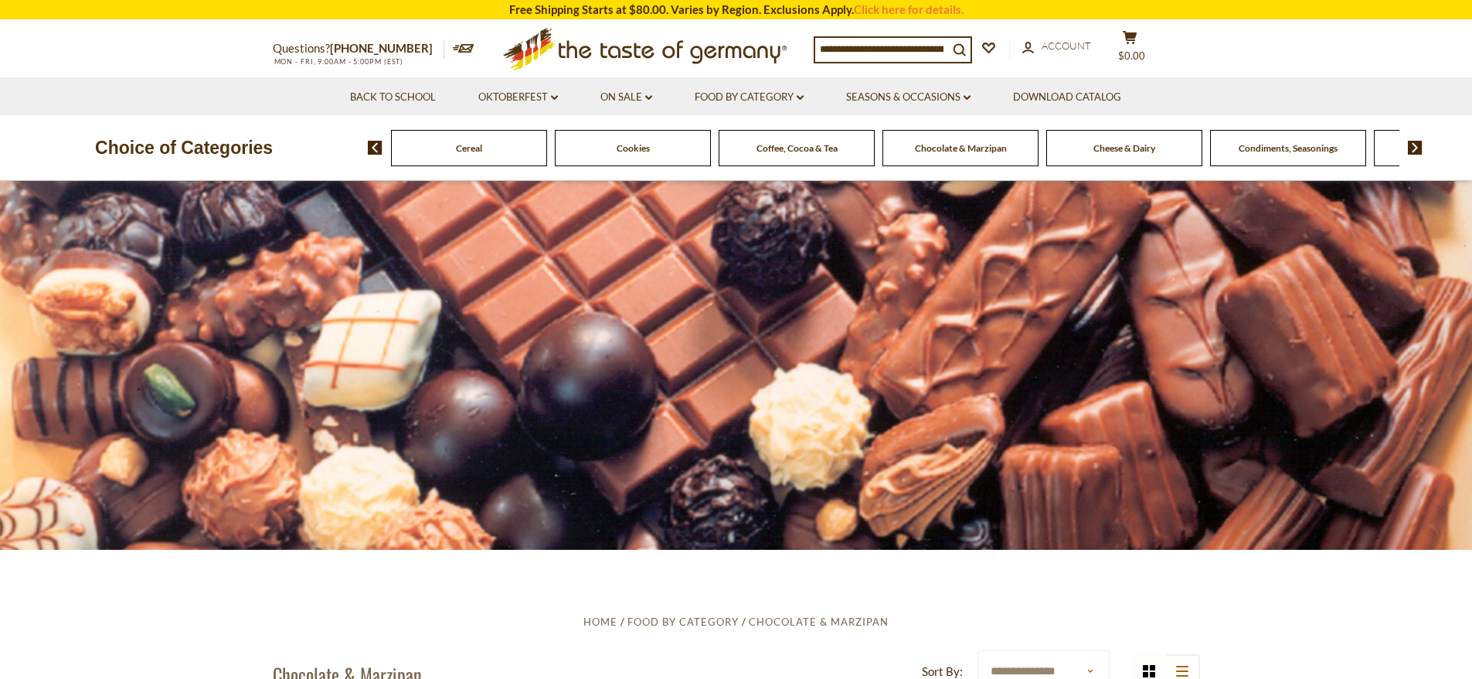
click at [1418, 151] on img at bounding box center [1415, 148] width 15 height 14
click at [701, 148] on span "Cheese & Dairy" at bounding box center [715, 148] width 62 height 12
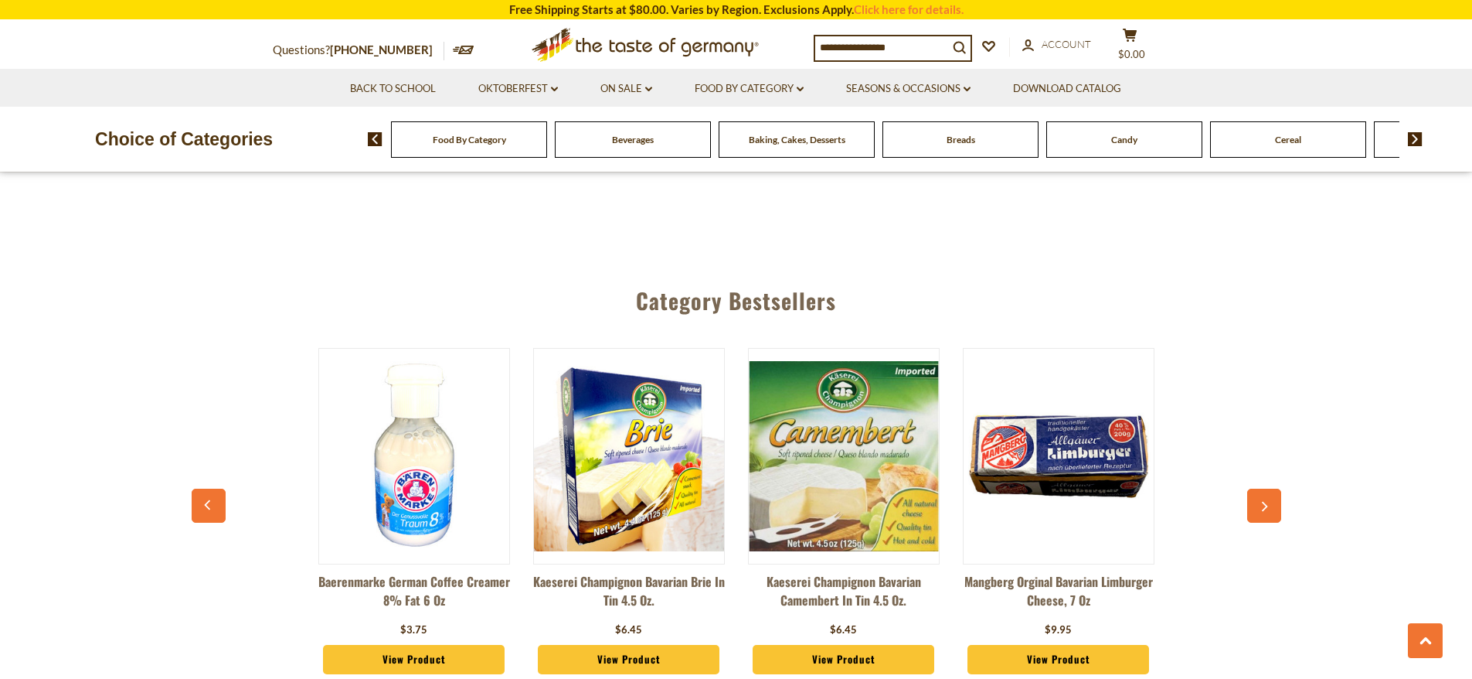
scroll to position [2463, 0]
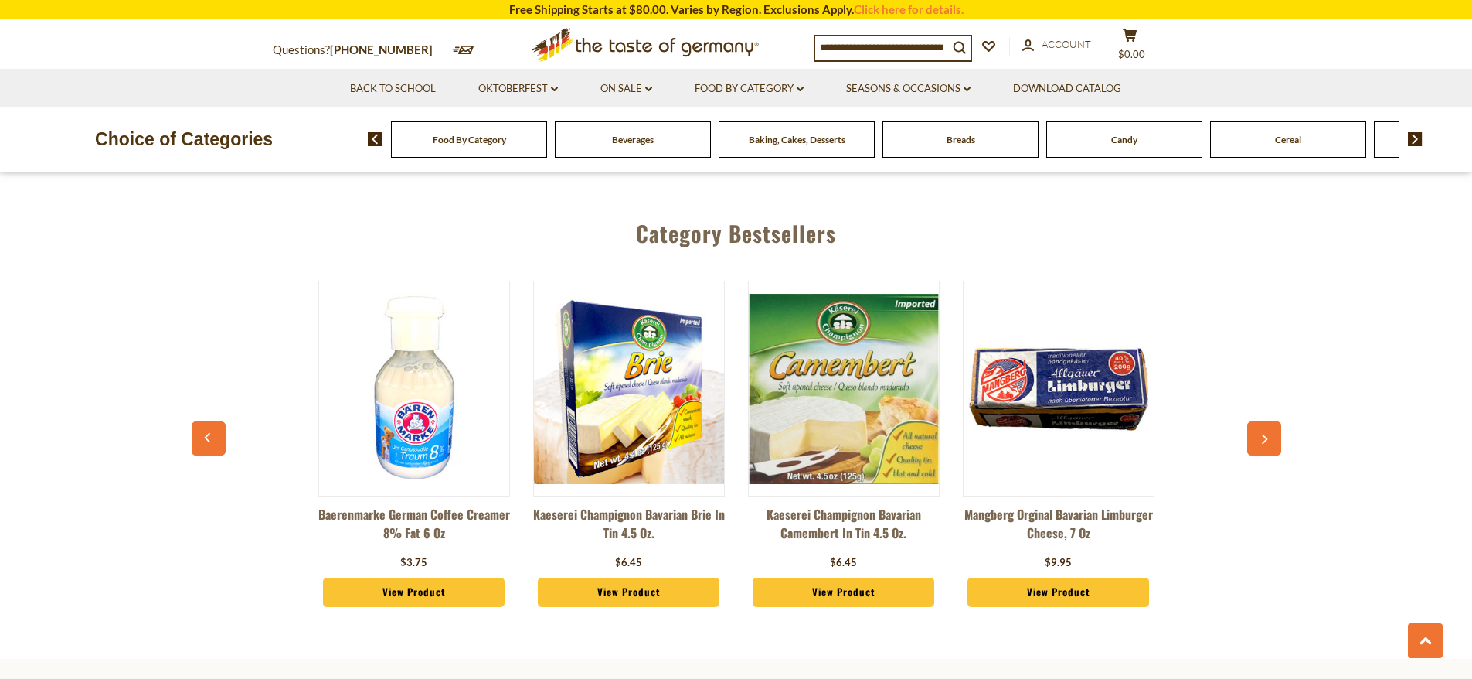
click at [630, 141] on span "Beverages" at bounding box center [633, 140] width 42 height 12
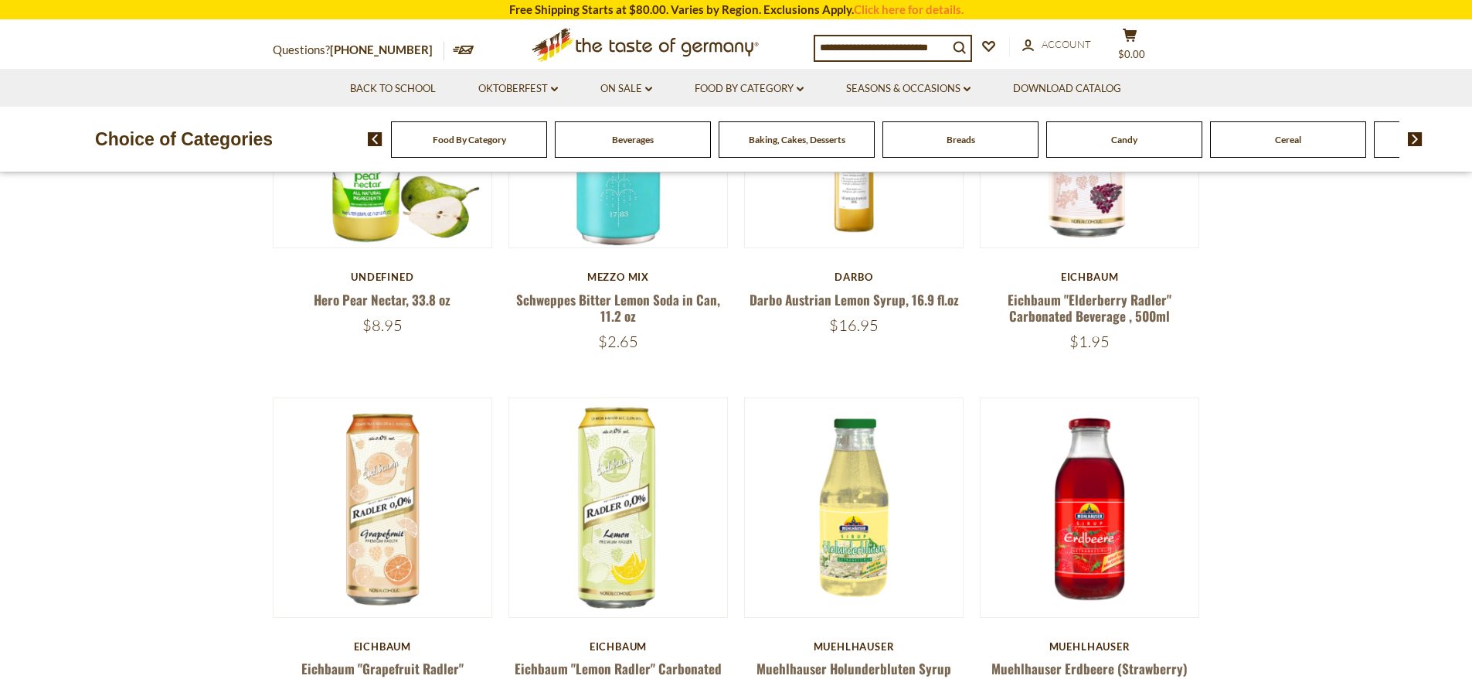
scroll to position [306, 0]
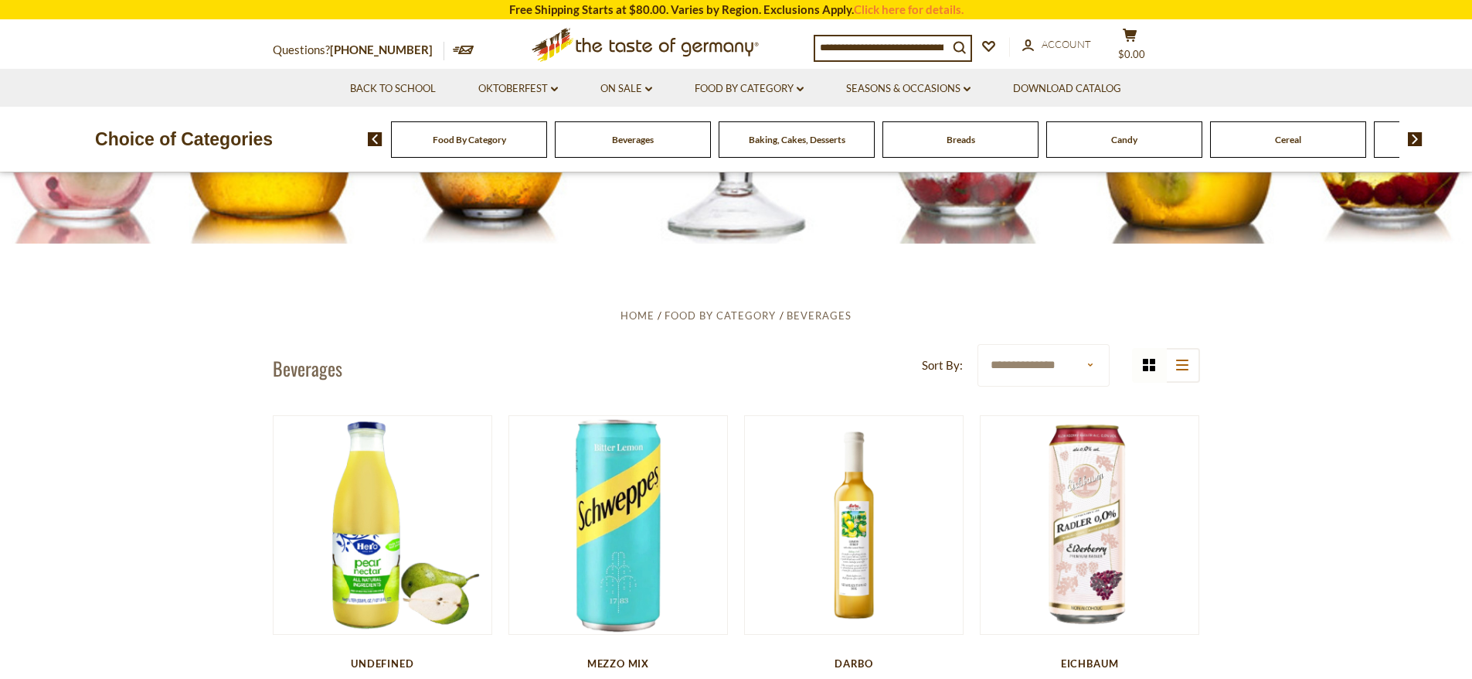
click at [1419, 140] on img at bounding box center [1415, 139] width 15 height 14
